Goal: Information Seeking & Learning: Find specific fact

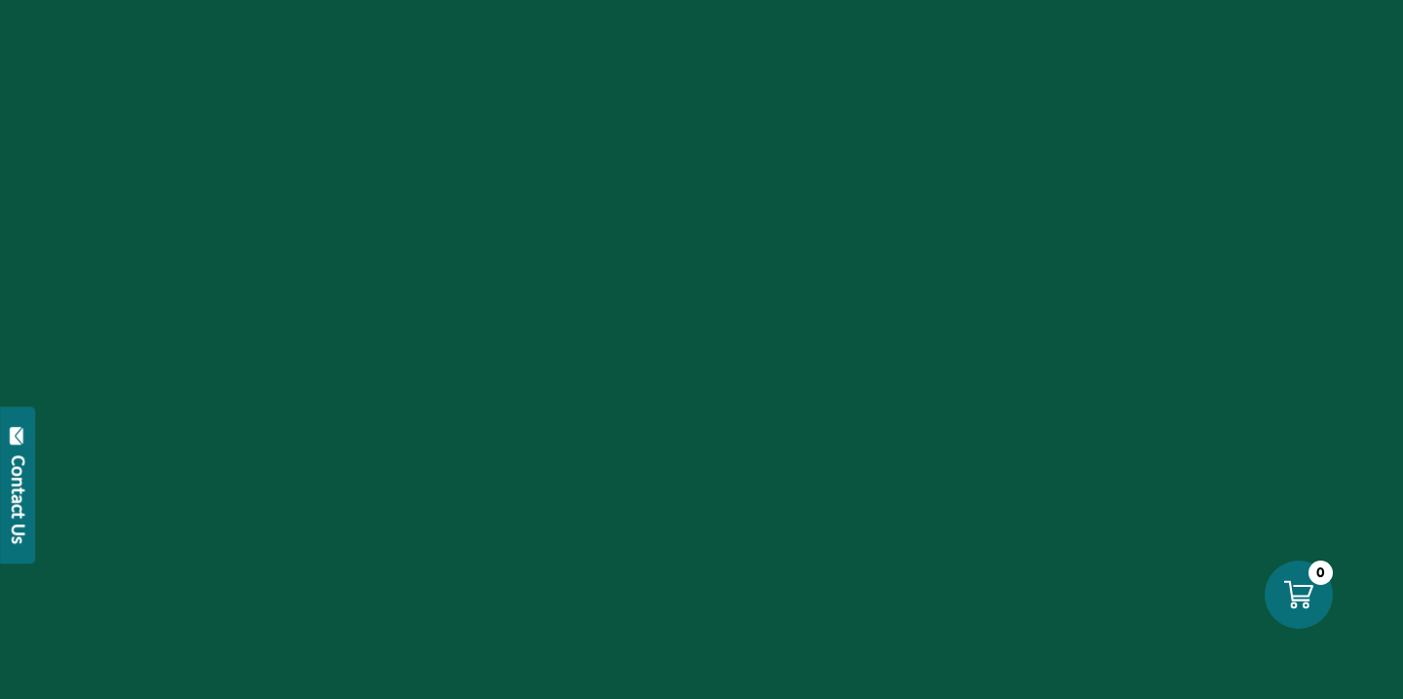
scroll to position [5597, 0]
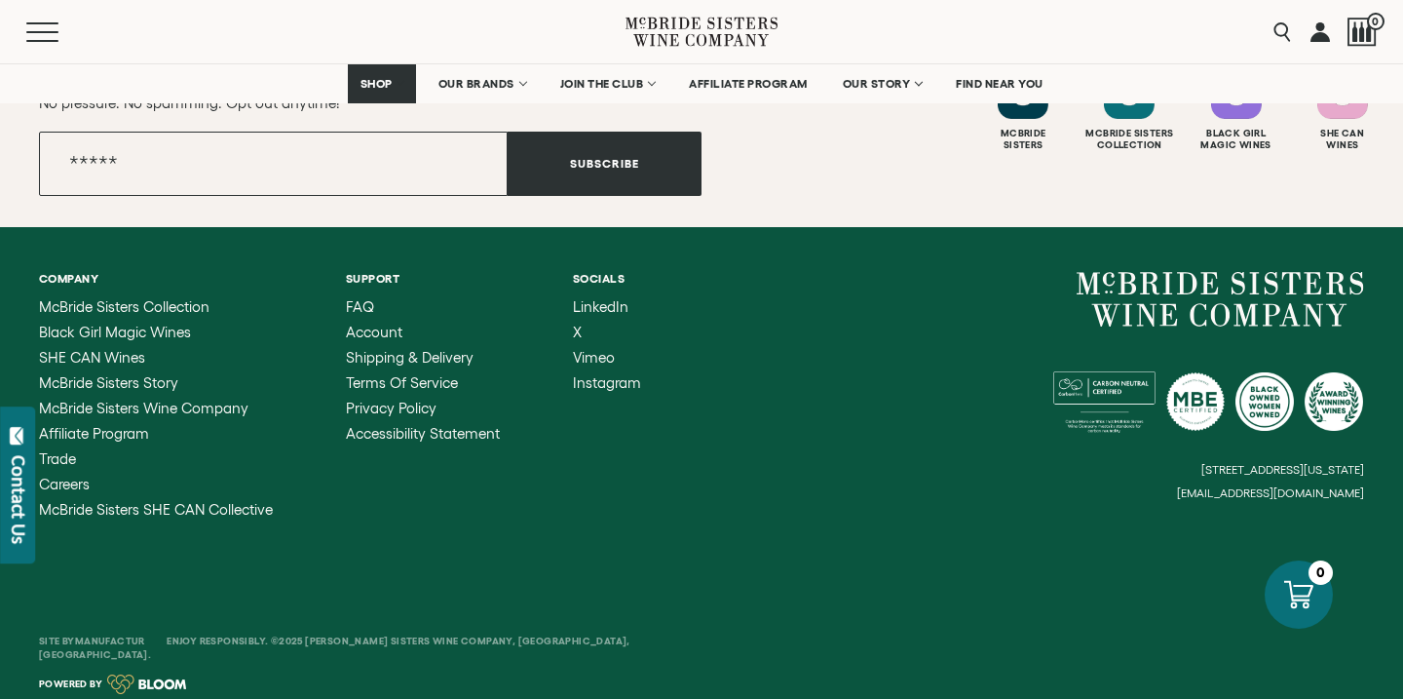
drag, startPoint x: 415, startPoint y: 274, endPoint x: 334, endPoint y: 270, distance: 81.0
click at [334, 272] on ul "Company McBride Sisters Collection Black Girl Magic Wines SHE CAN Wines McBride…" at bounding box center [370, 395] width 662 height 246
click at [365, 305] on span "FAQ" at bounding box center [360, 306] width 28 height 17
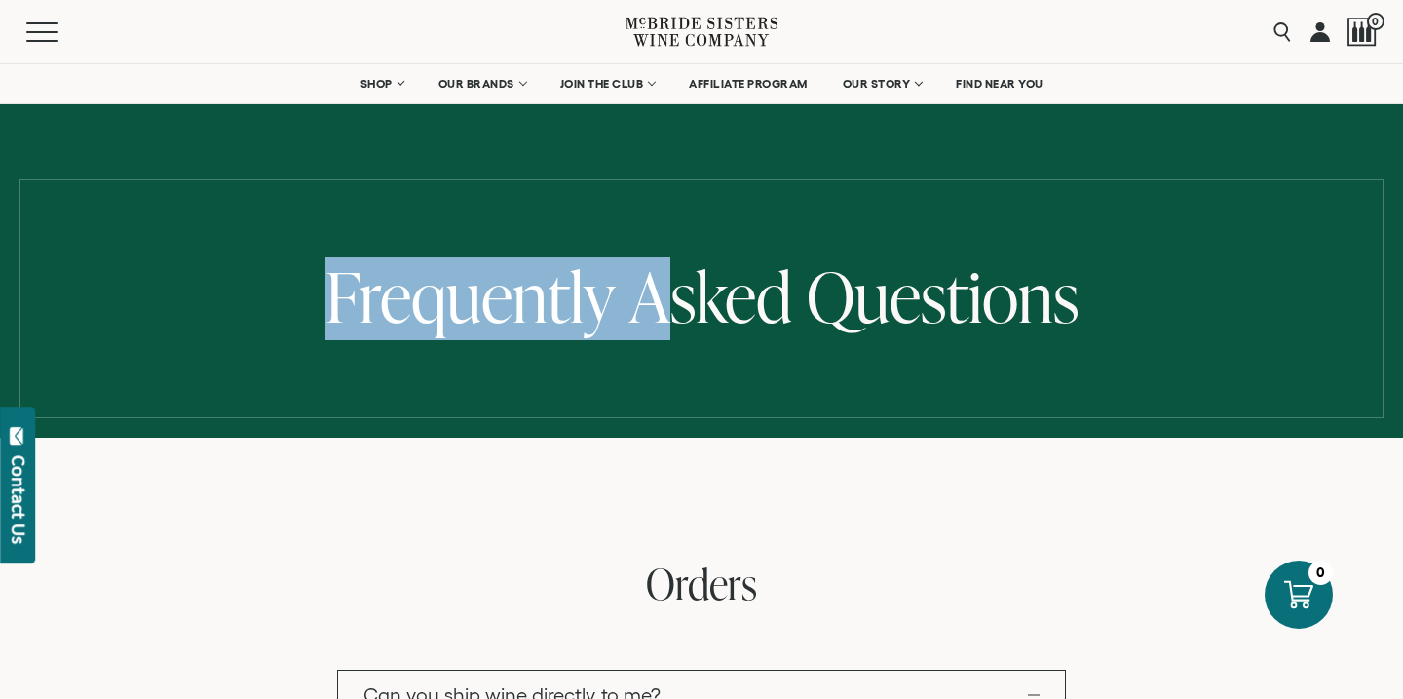
drag, startPoint x: 323, startPoint y: 300, endPoint x: 678, endPoint y: 308, distance: 354.7
click at [678, 308] on h1 "Frequently Asked Questions" at bounding box center [701, 298] width 1403 height 83
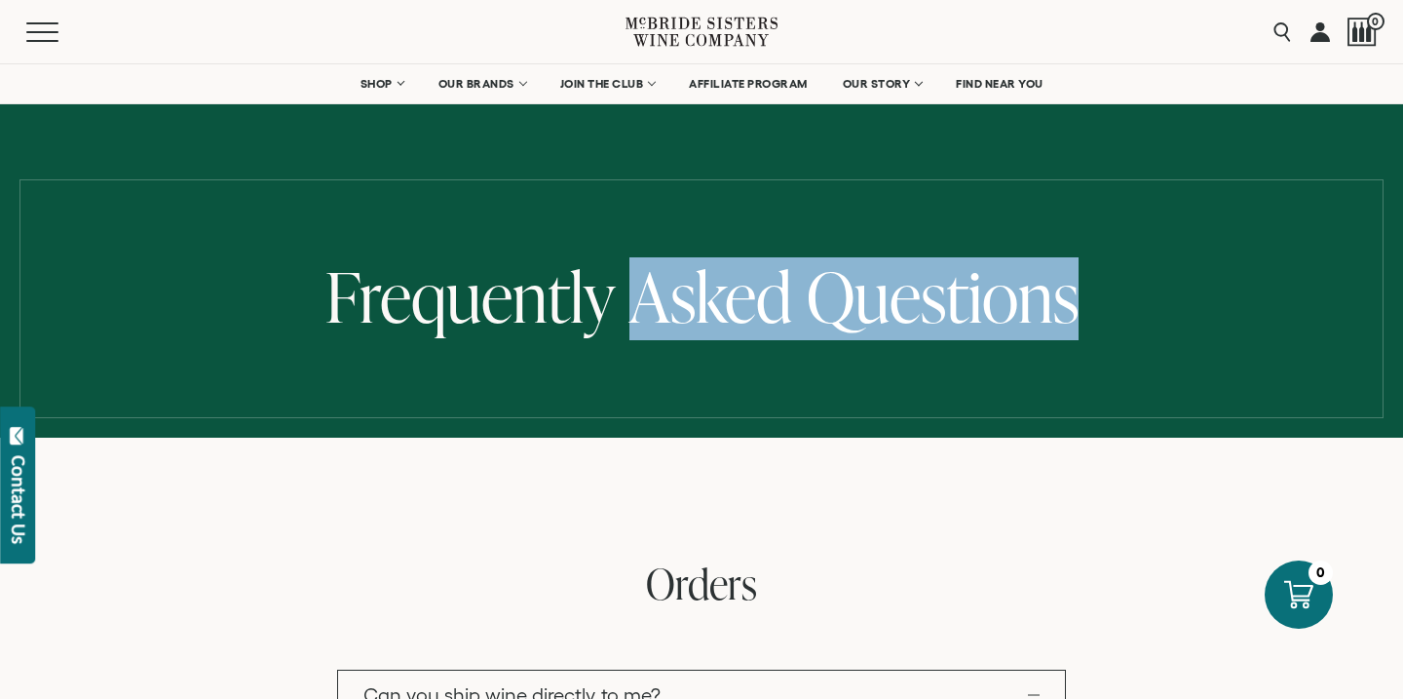
drag, startPoint x: 1071, startPoint y: 299, endPoint x: 678, endPoint y: 12, distance: 486.6
click at [646, 282] on h1 "Frequently Asked Questions" at bounding box center [701, 298] width 1403 height 83
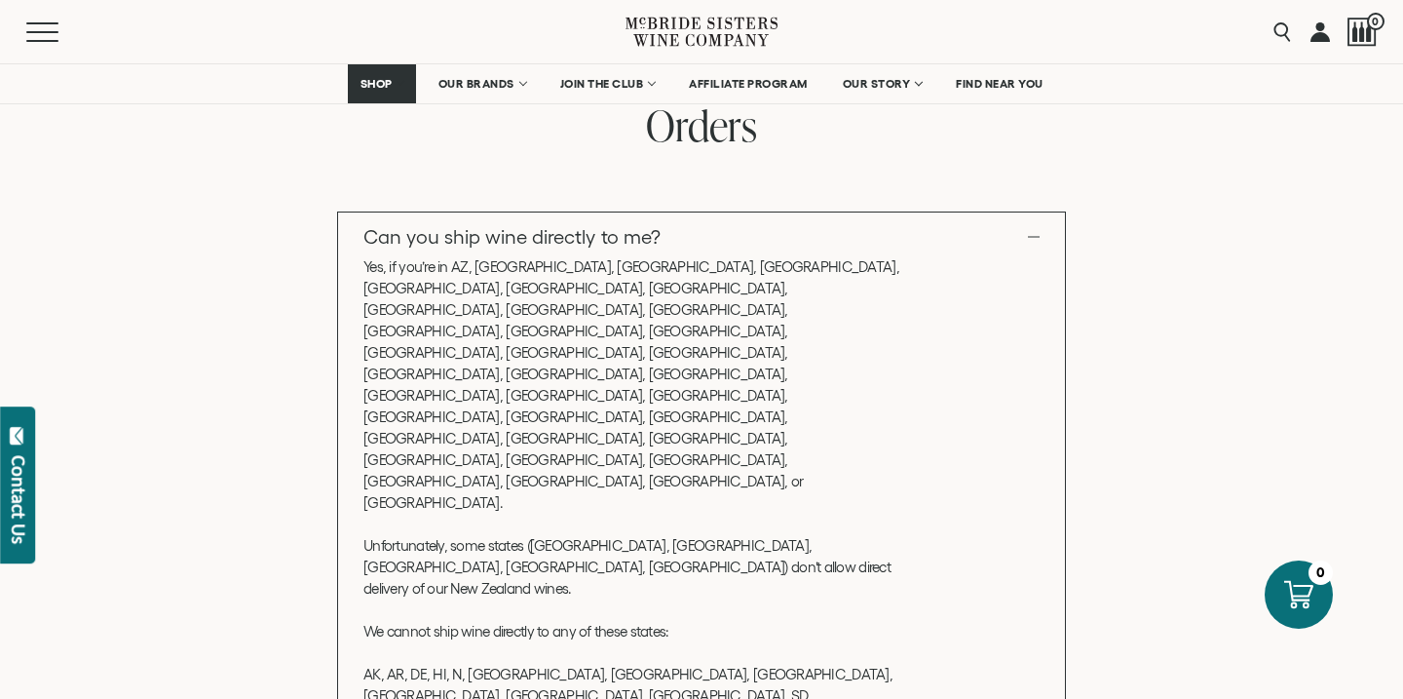
scroll to position [465, 0]
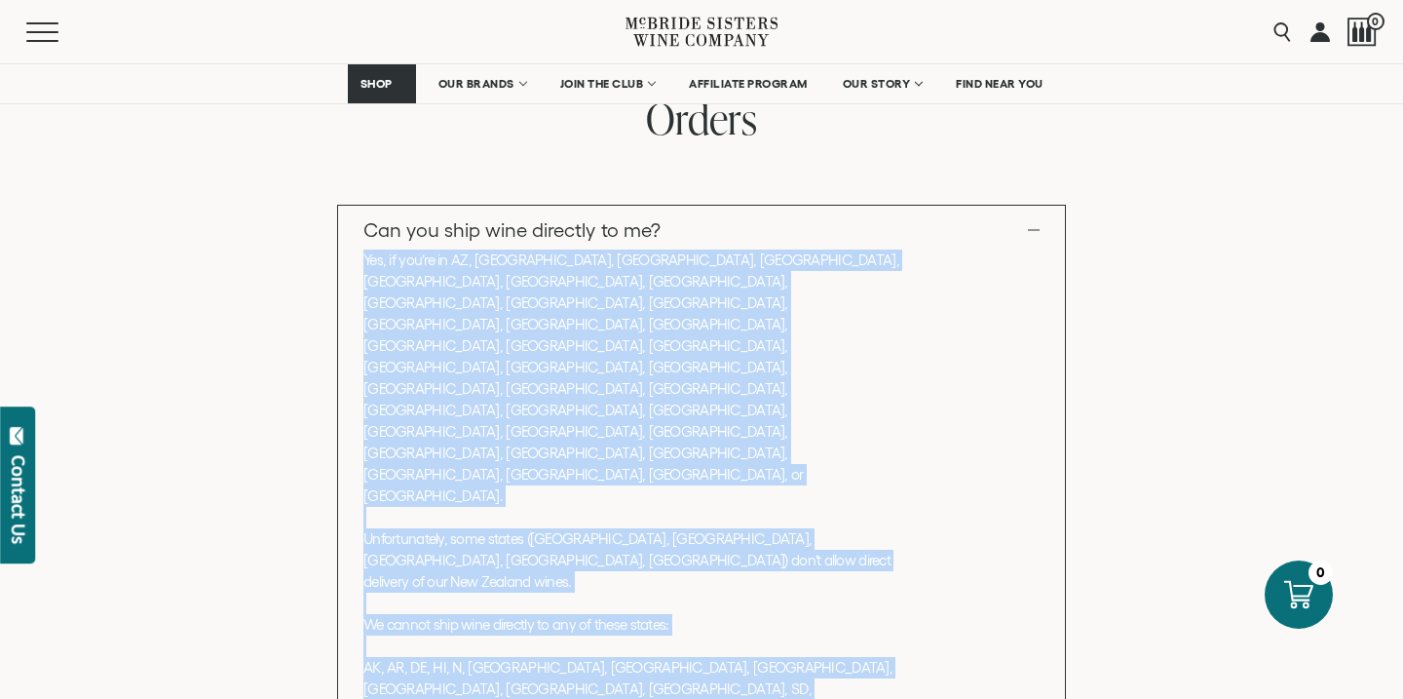
copy p "Yes, if you’re in AZ, [GEOGRAPHIC_DATA], [GEOGRAPHIC_DATA], [GEOGRAPHIC_DATA], …"
drag, startPoint x: 691, startPoint y: 473, endPoint x: 363, endPoint y: 255, distance: 393.4
click at [363, 255] on p "Yes, if you’re in AZ, [GEOGRAPHIC_DATA], [GEOGRAPHIC_DATA], [GEOGRAPHIC_DATA], …" at bounding box center [634, 506] width 542 height 514
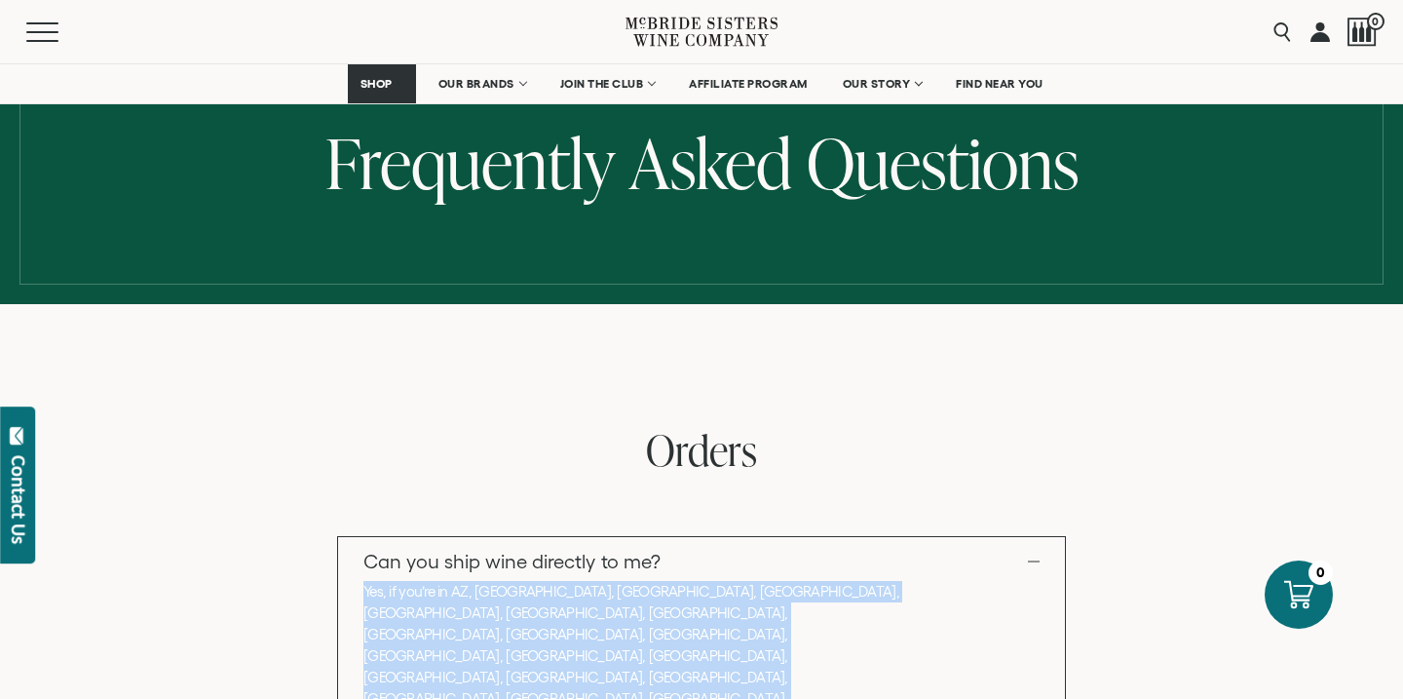
scroll to position [360, 0]
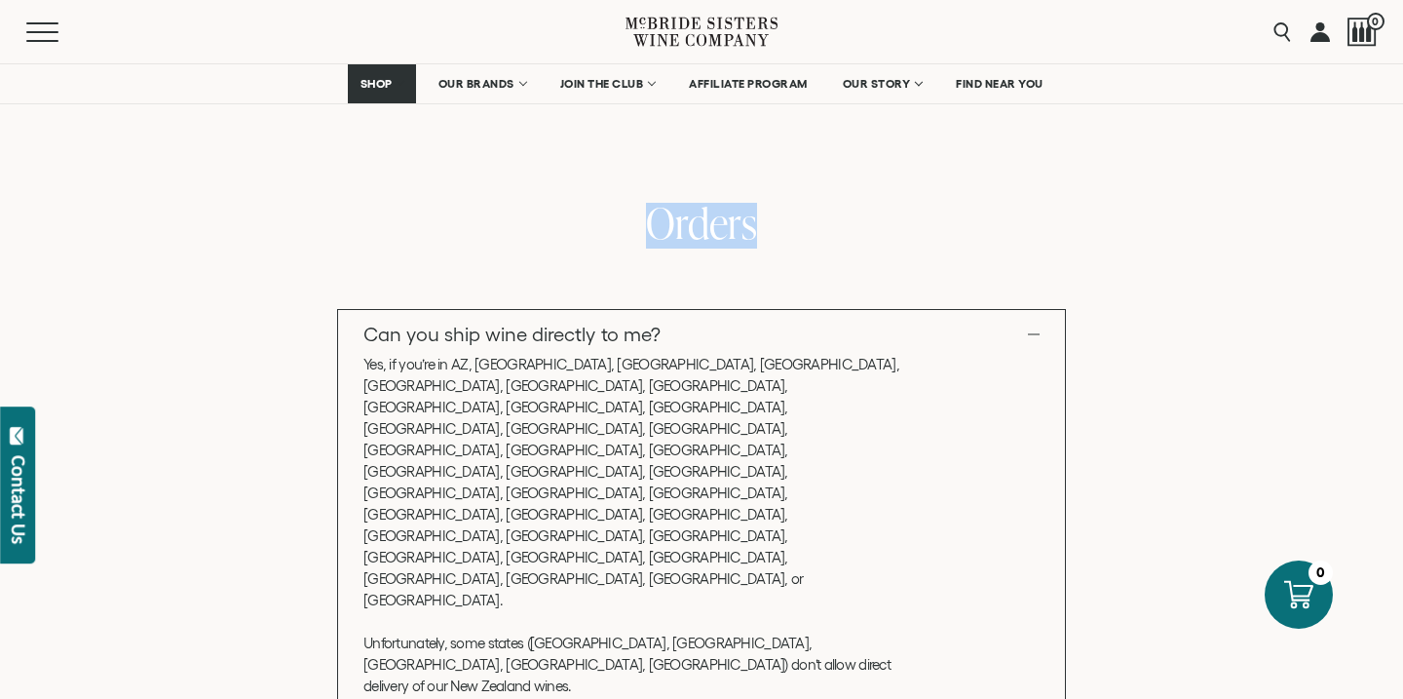
drag, startPoint x: 647, startPoint y: 220, endPoint x: 757, endPoint y: 222, distance: 110.1
click at [759, 227] on h2 "Orders" at bounding box center [701, 226] width 1137 height 46
copy span "Orders"
click at [1035, 333] on link "Can you ship wine directly to me?" at bounding box center [701, 334] width 727 height 49
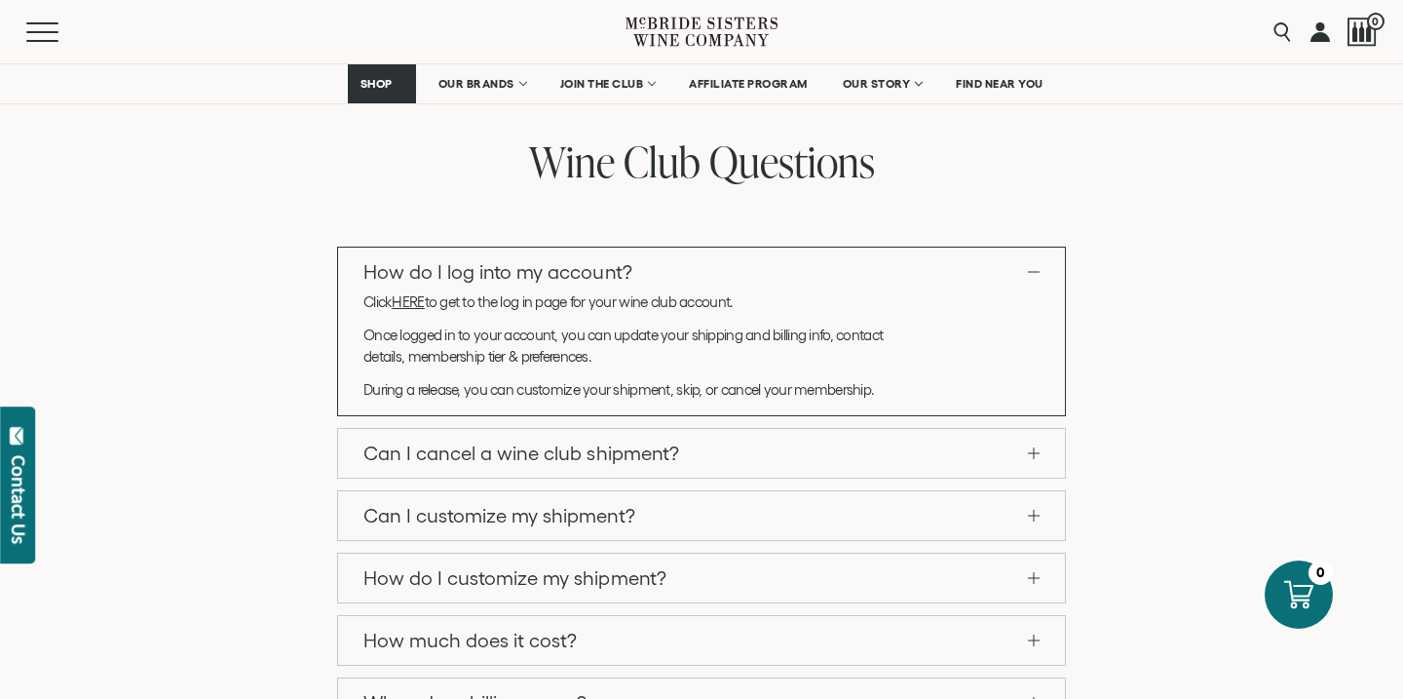
scroll to position [1129, 0]
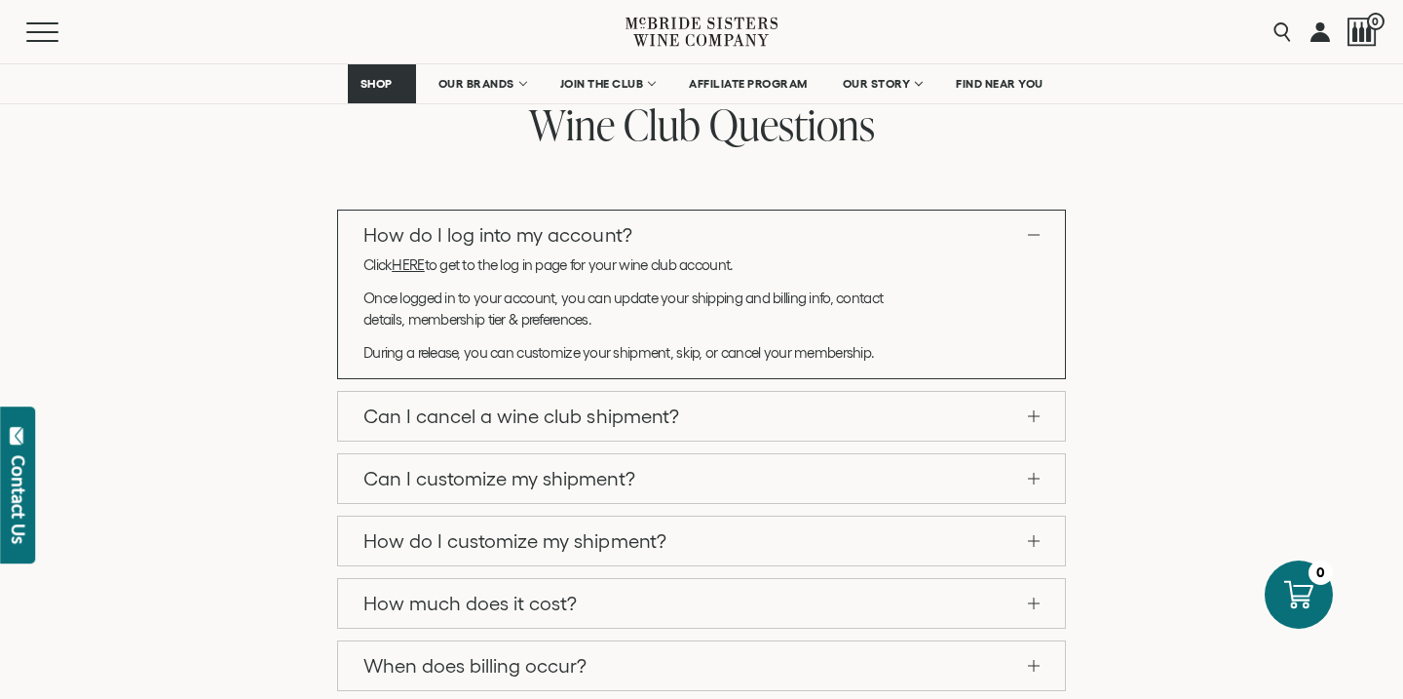
click at [1038, 233] on link "How do I log into my account?" at bounding box center [701, 234] width 727 height 49
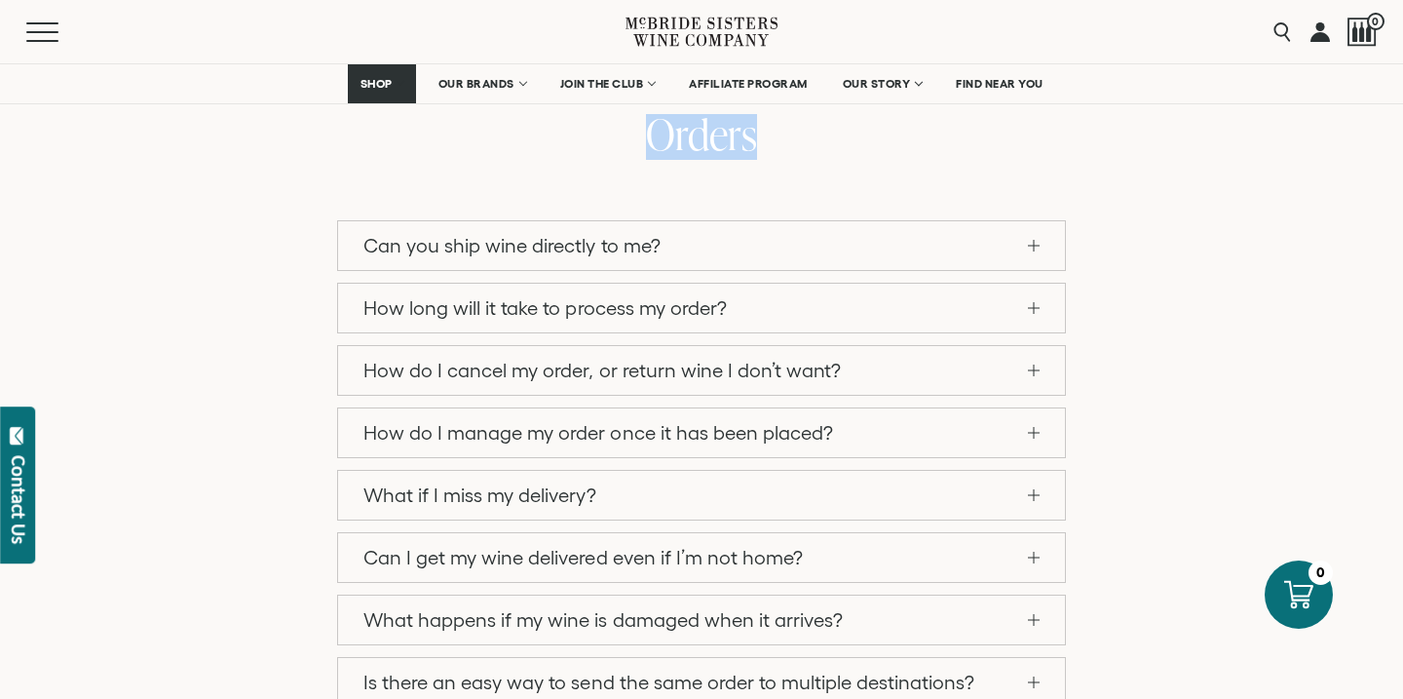
scroll to position [416, 0]
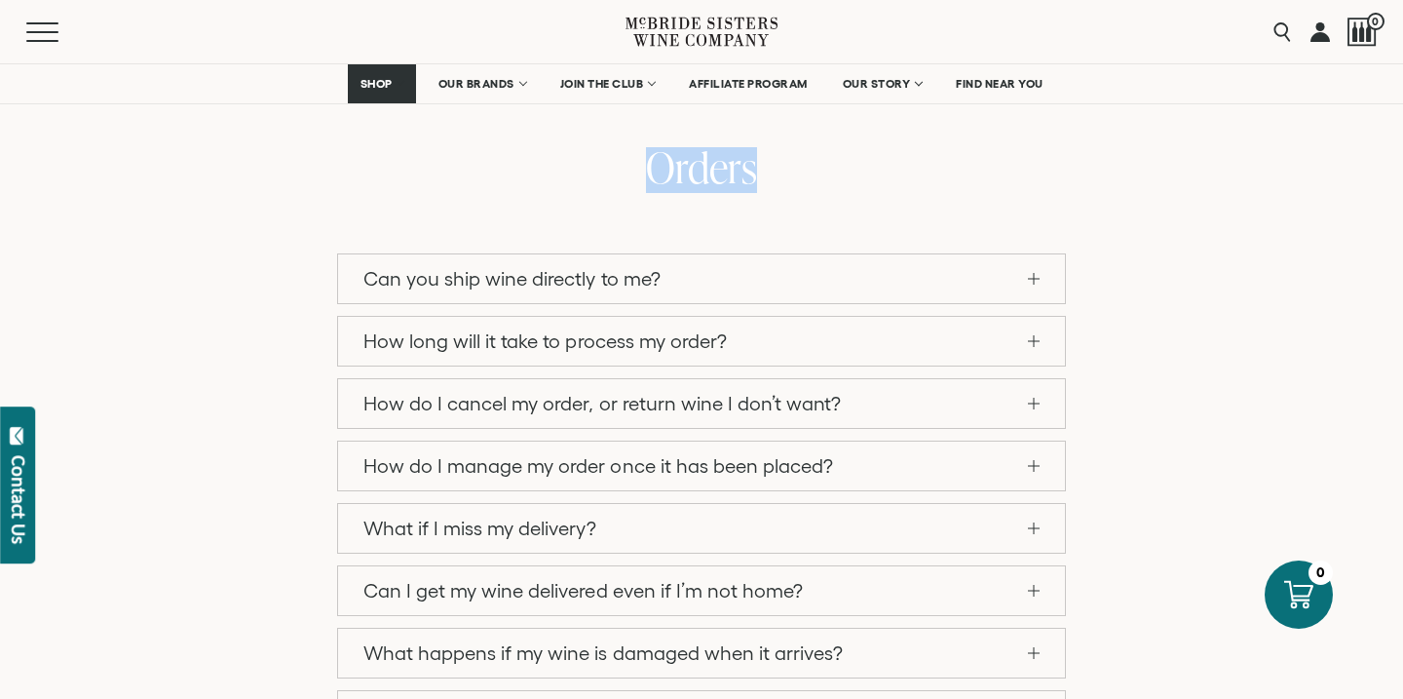
click at [1035, 275] on link "Can you ship wine directly to me?" at bounding box center [701, 278] width 727 height 49
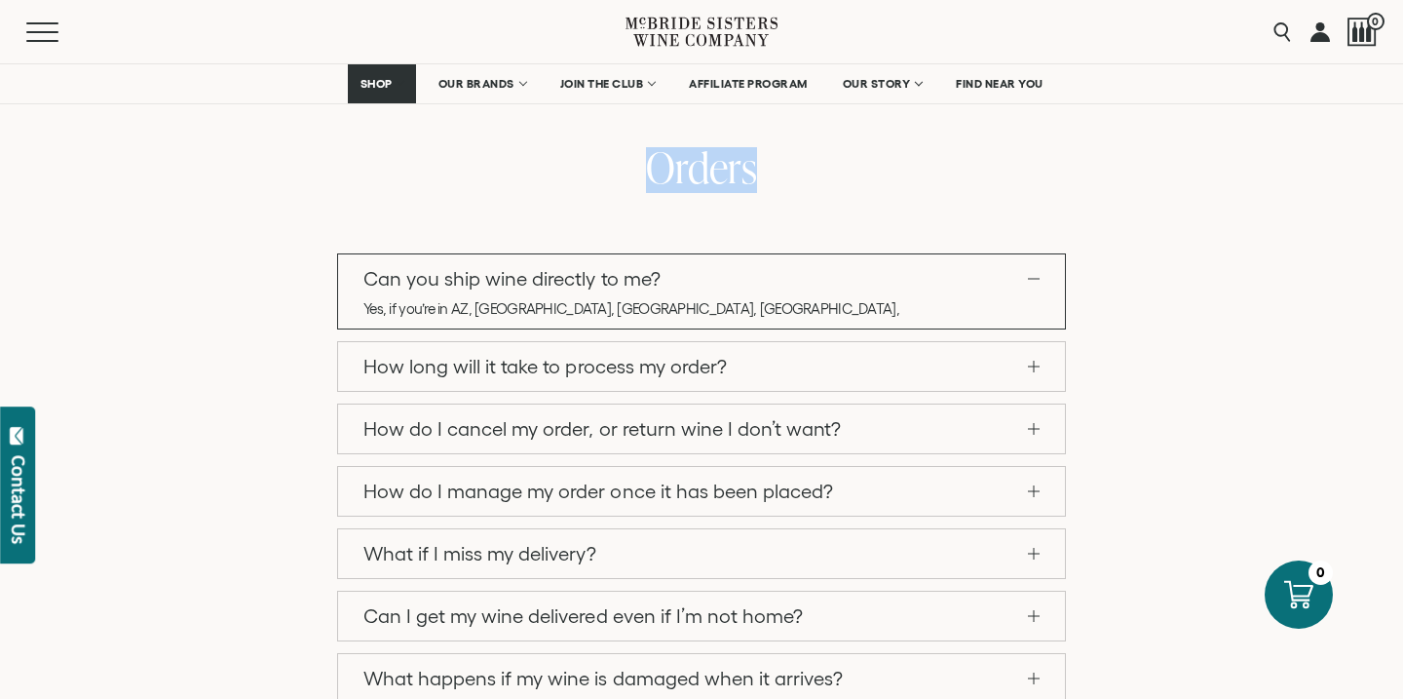
scroll to position [417, 0]
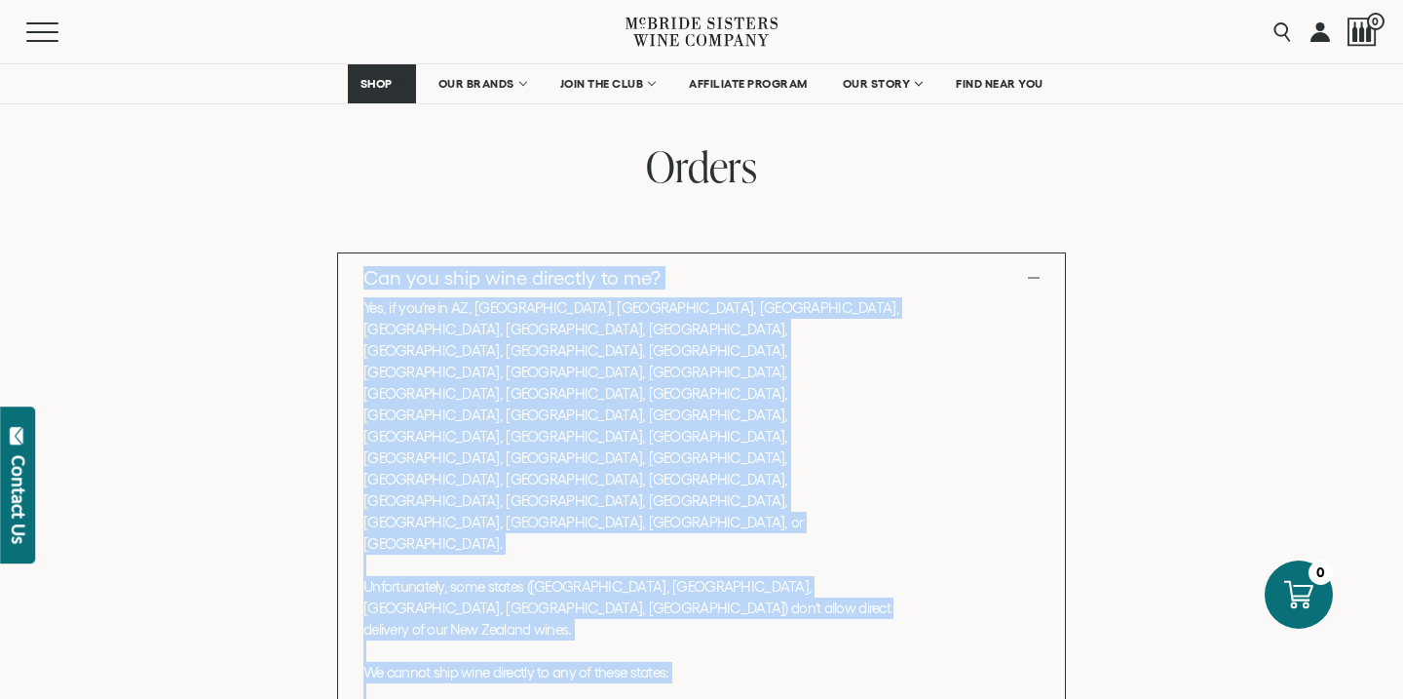
drag, startPoint x: 681, startPoint y: 518, endPoint x: 365, endPoint y: 282, distance: 394.6
click at [366, 282] on li "Can you ship wine directly to me? Yes, if you’re in AZ, [GEOGRAPHIC_DATA], [GEO…" at bounding box center [701, 539] width 729 height 575
click at [366, 307] on p "Yes, if you’re in AZ, [GEOGRAPHIC_DATA], [GEOGRAPHIC_DATA], [GEOGRAPHIC_DATA], …" at bounding box center [634, 554] width 542 height 514
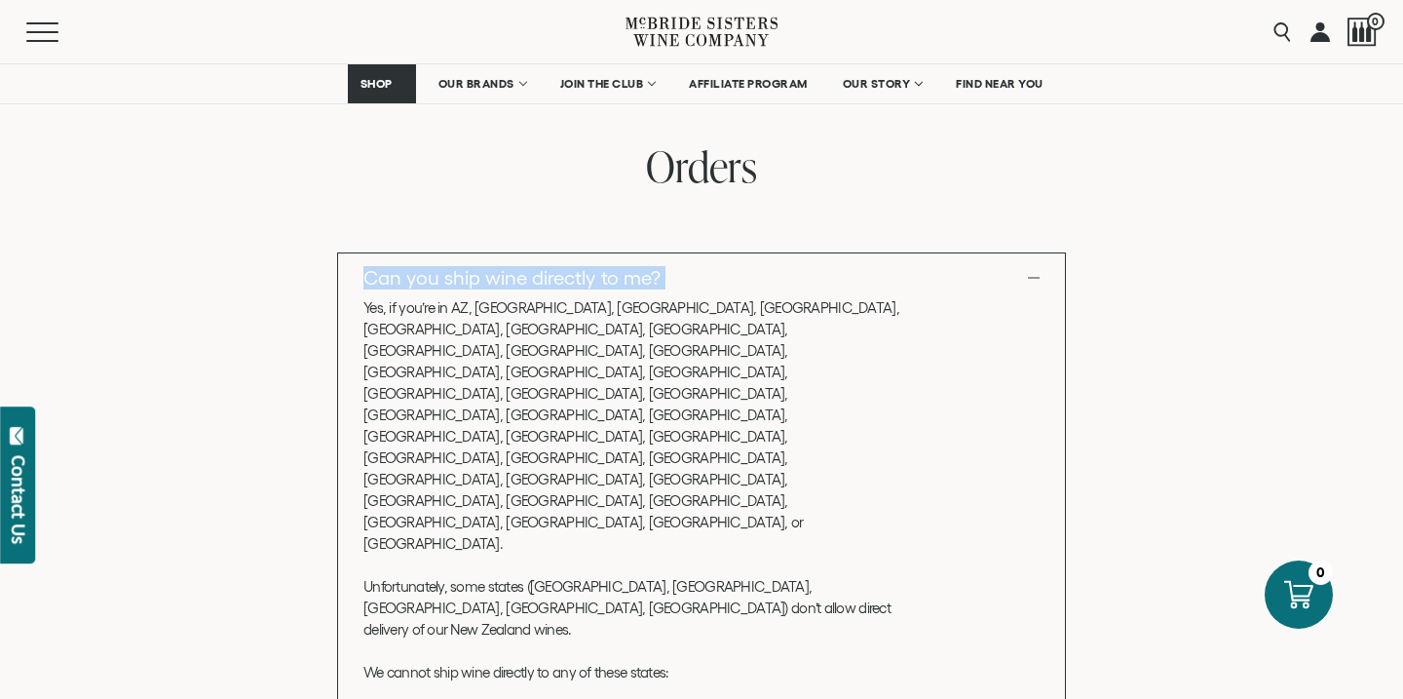
drag, startPoint x: 365, startPoint y: 303, endPoint x: 353, endPoint y: 274, distance: 31.9
click at [353, 274] on li "Can you ship wine directly to me? Yes, if you’re in AZ, [GEOGRAPHIC_DATA], [GEO…" at bounding box center [701, 539] width 729 height 575
copy li "Can you ship wine directly to me?"
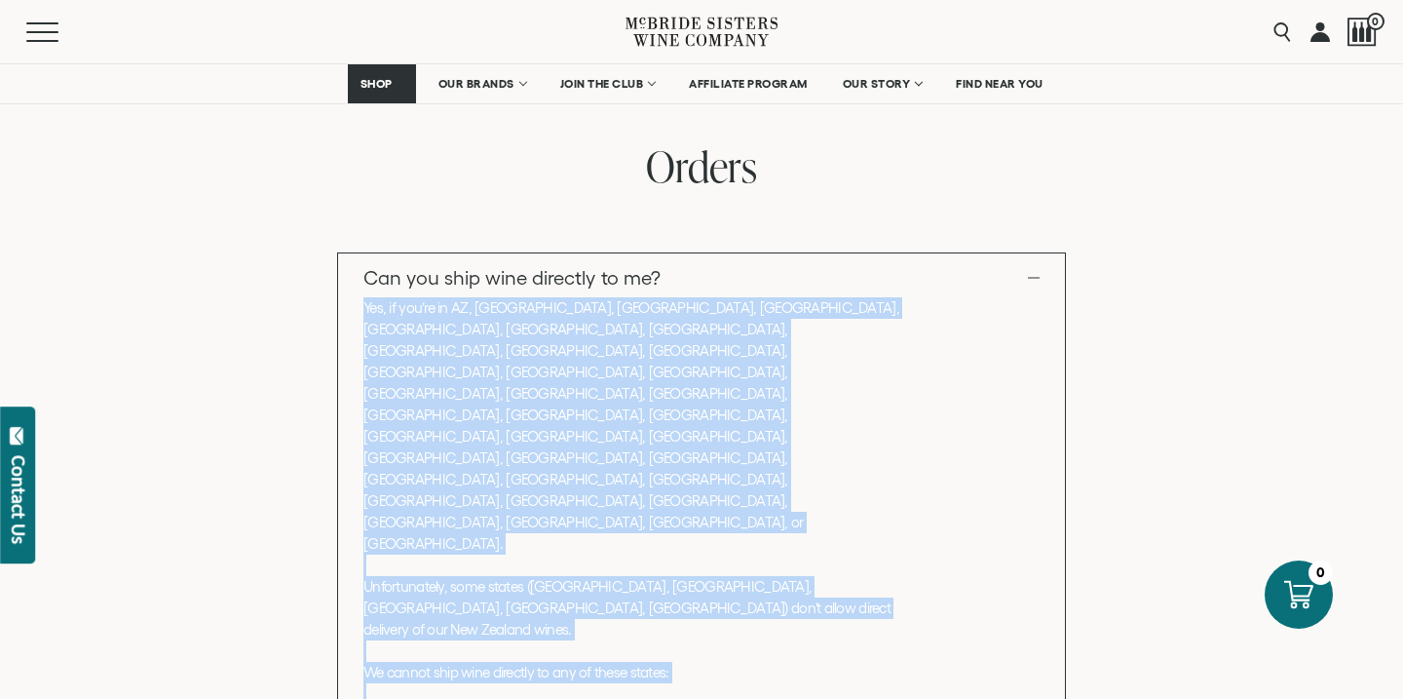
drag, startPoint x: 673, startPoint y: 519, endPoint x: 358, endPoint y: 310, distance: 378.8
click at [358, 310] on div "Yes, if you’re in AZ, [GEOGRAPHIC_DATA], [GEOGRAPHIC_DATA], [GEOGRAPHIC_DATA], …" at bounding box center [701, 559] width 727 height 524
copy p "Yes, if you’re in AZ, [GEOGRAPHIC_DATA], [GEOGRAPHIC_DATA], [GEOGRAPHIC_DATA], …"
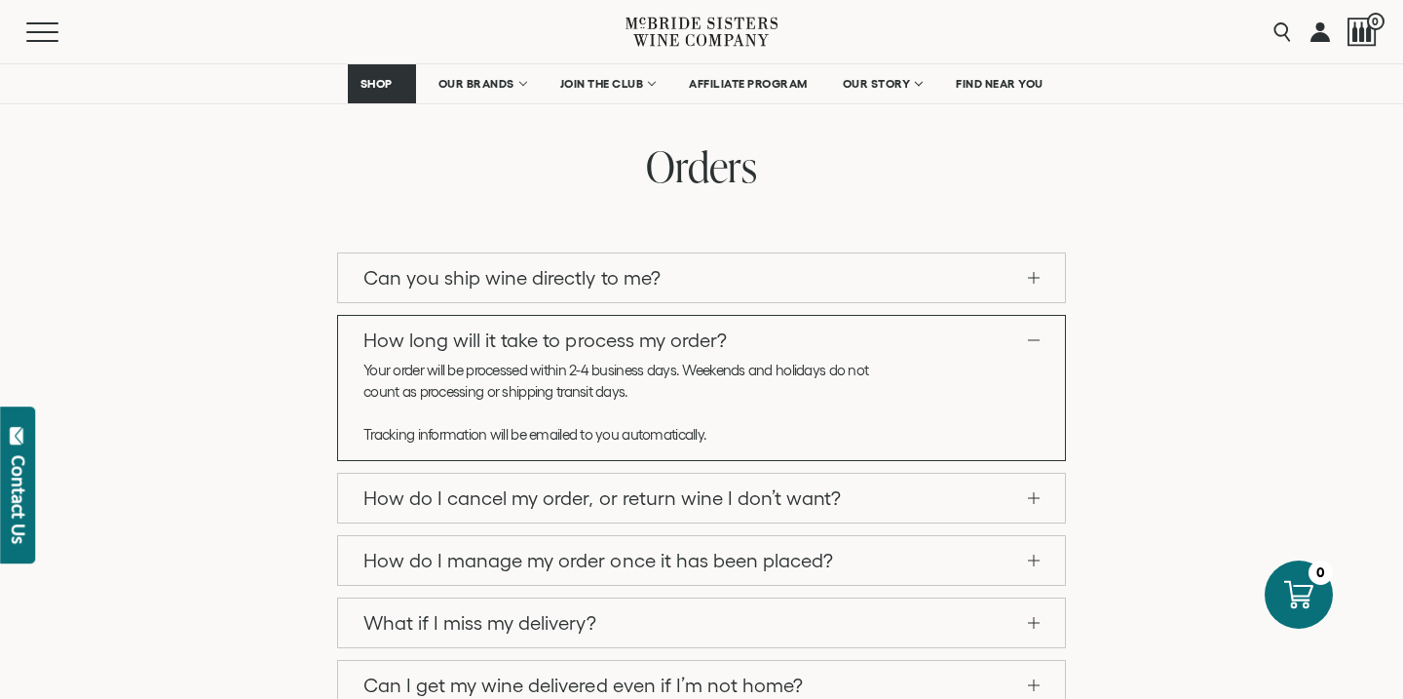
click at [1033, 497] on span at bounding box center [1034, 497] width 12 height 1
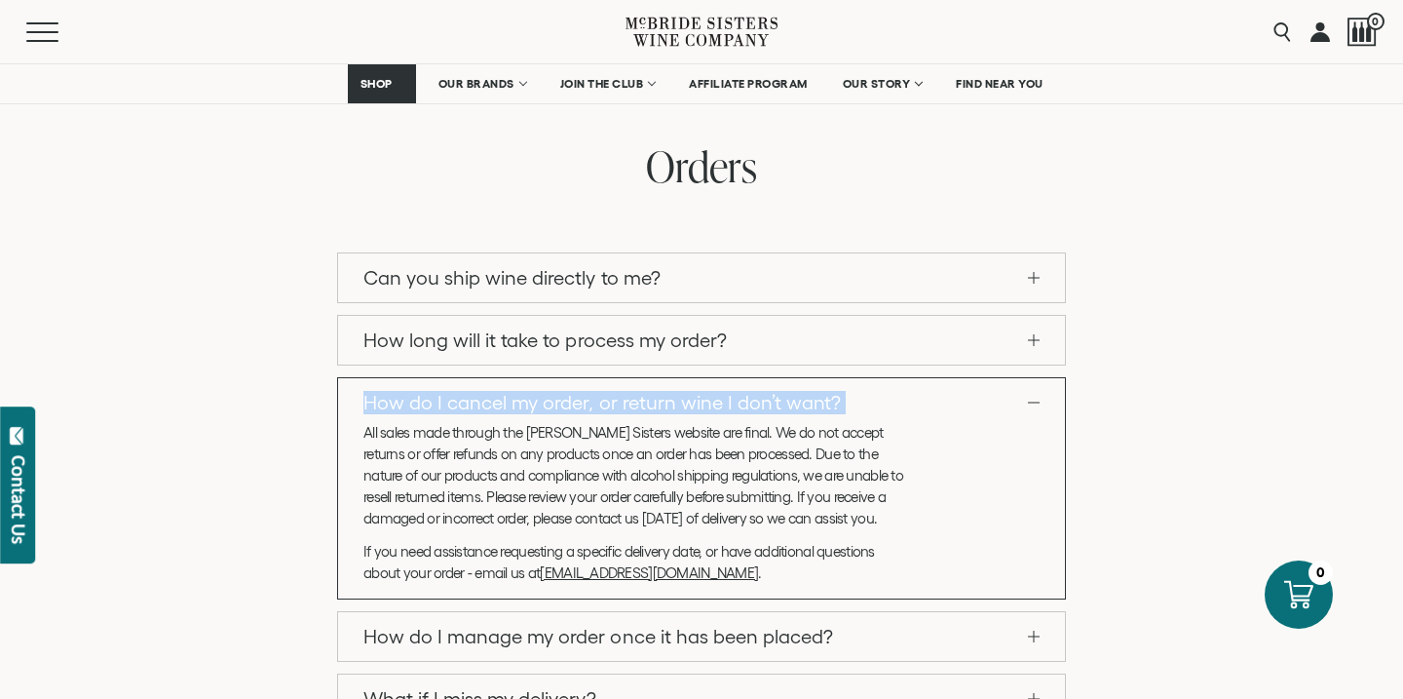
drag, startPoint x: 367, startPoint y: 427, endPoint x: 349, endPoint y: 400, distance: 32.2
click at [349, 400] on li "How do I cancel my order, or return wine I don’t want? All sales made through t…" at bounding box center [701, 488] width 729 height 222
copy li "How do I cancel my order, or return wine I don’t want?"
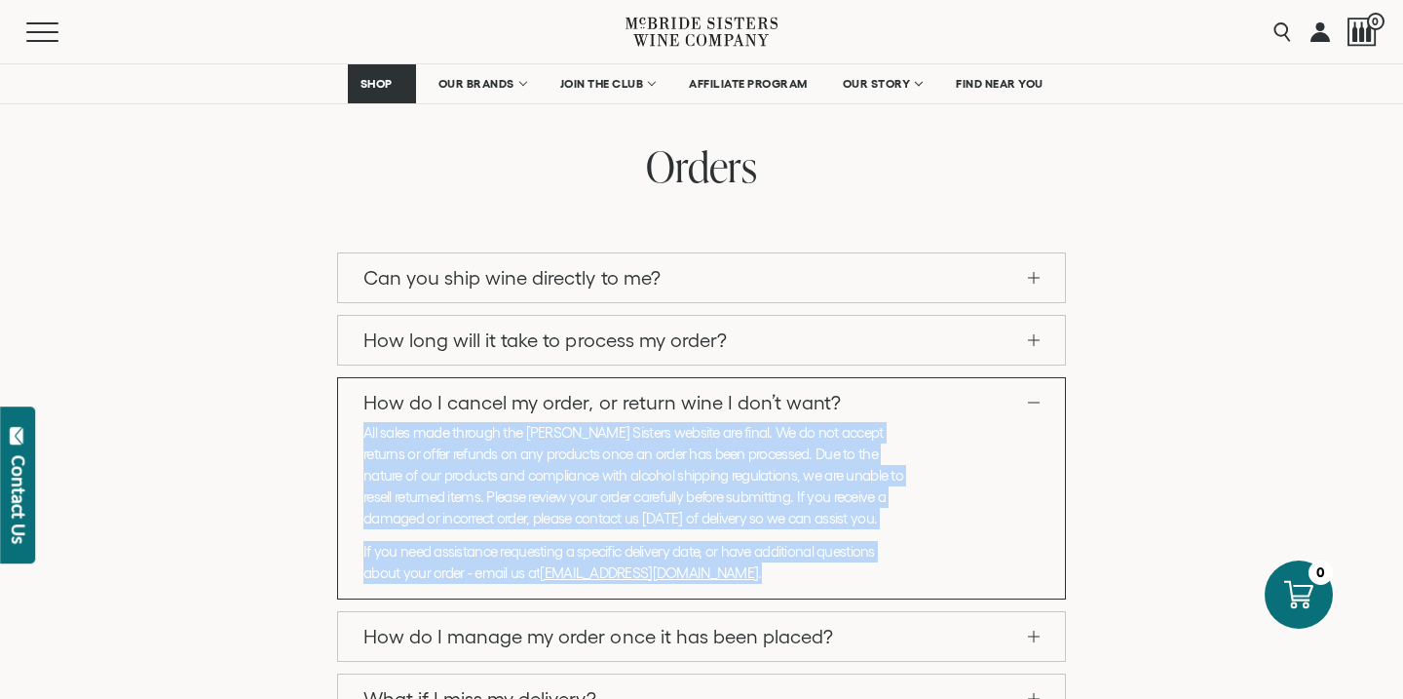
drag, startPoint x: 706, startPoint y: 567, endPoint x: 366, endPoint y: 433, distance: 365.6
click at [366, 433] on div "All sales made through the [PERSON_NAME] Sisters website are final. We do not a…" at bounding box center [701, 507] width 727 height 171
copy div "All sales made through the [PERSON_NAME] Sisters website are final. We do not a…"
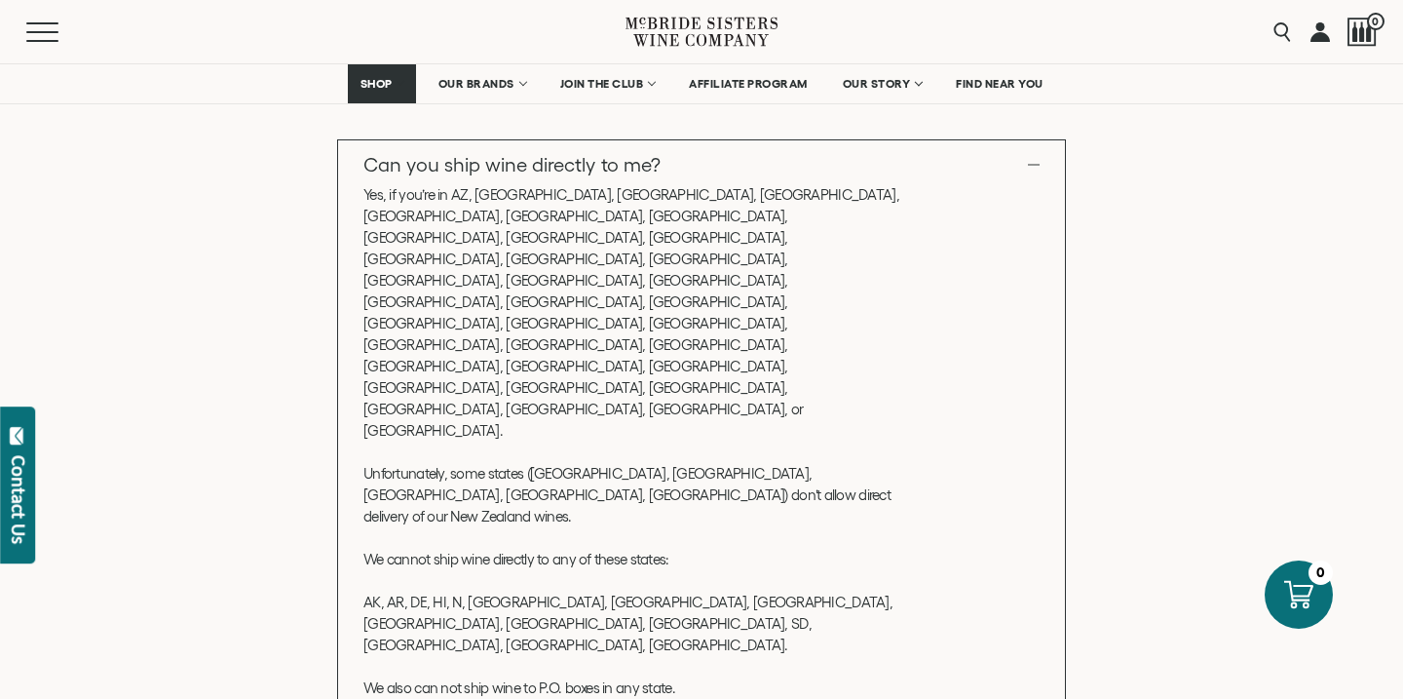
scroll to position [527, 0]
